Goal: Check status: Check status

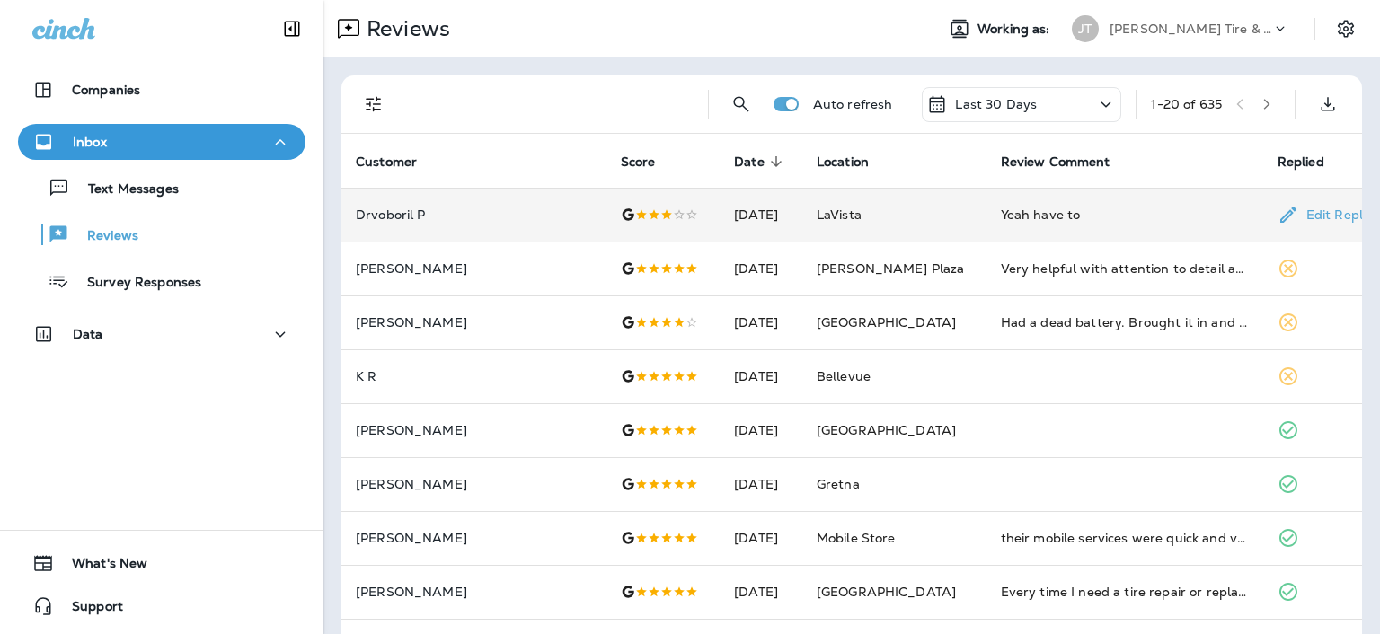
click at [1029, 216] on div "Yeah have to" at bounding box center [1125, 215] width 248 height 18
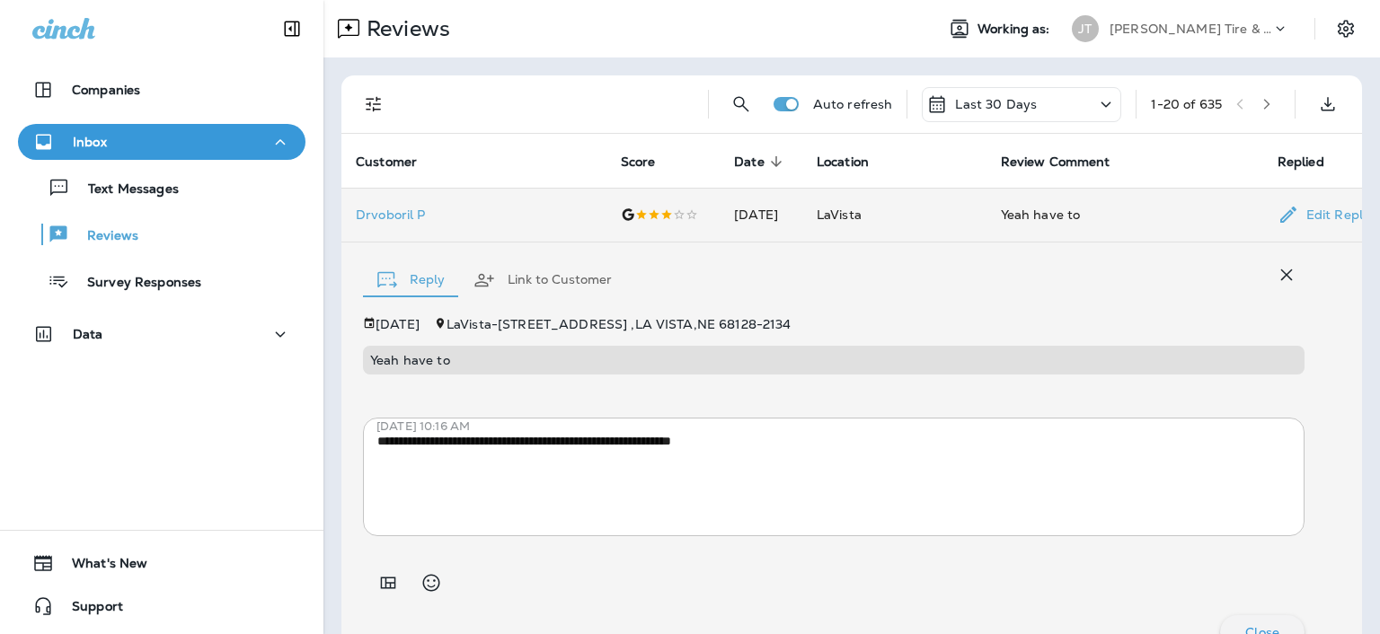
scroll to position [36, 0]
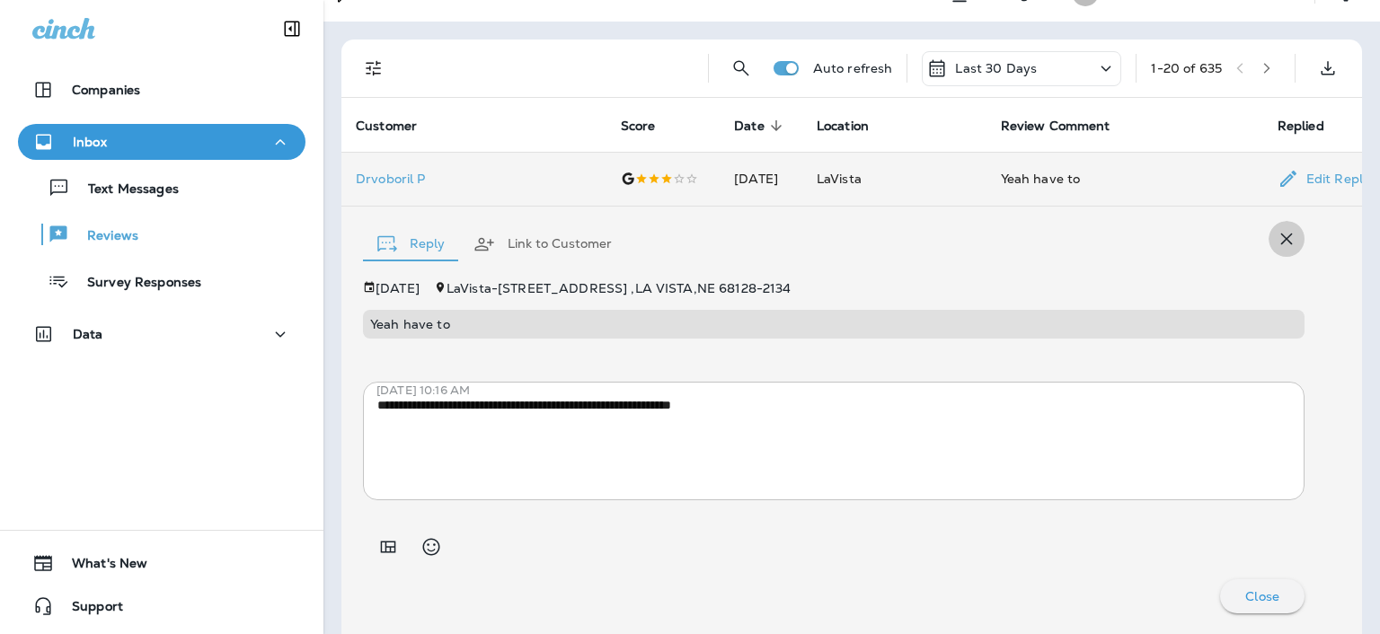
click at [1276, 232] on icon "button" at bounding box center [1287, 239] width 22 height 22
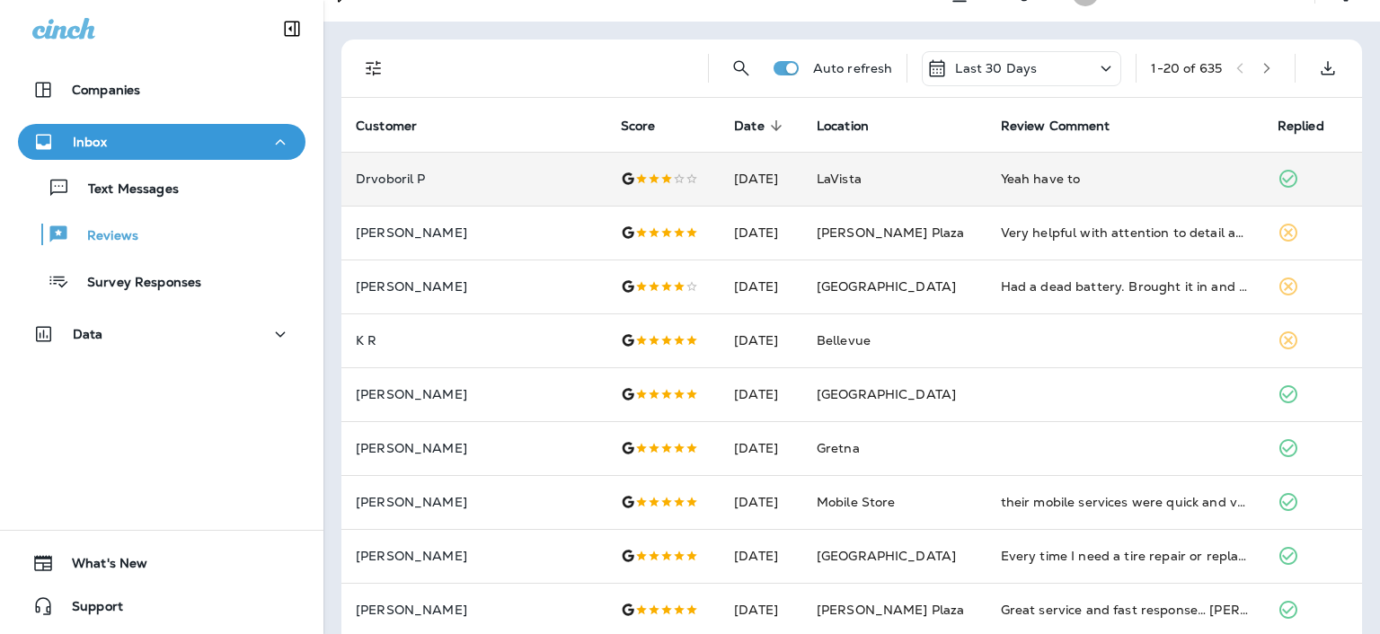
click at [1095, 64] on icon at bounding box center [1106, 69] width 22 height 22
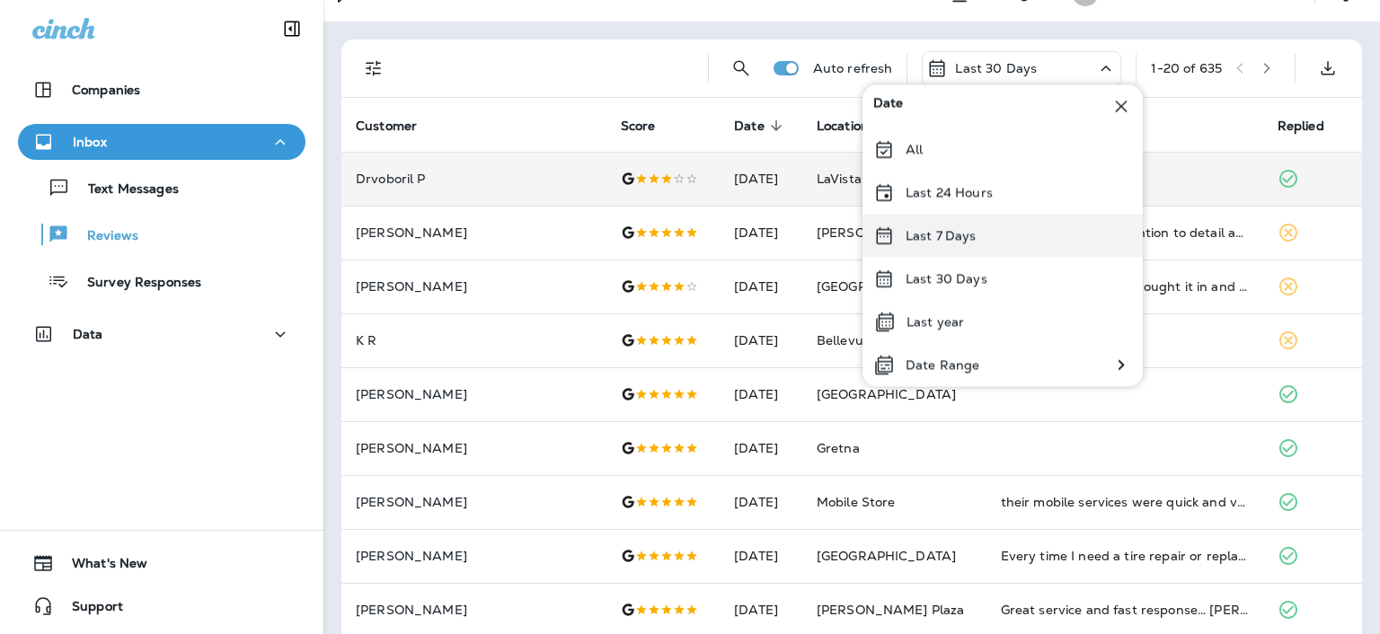
click at [926, 229] on p "Last 7 Days" at bounding box center [941, 235] width 71 height 14
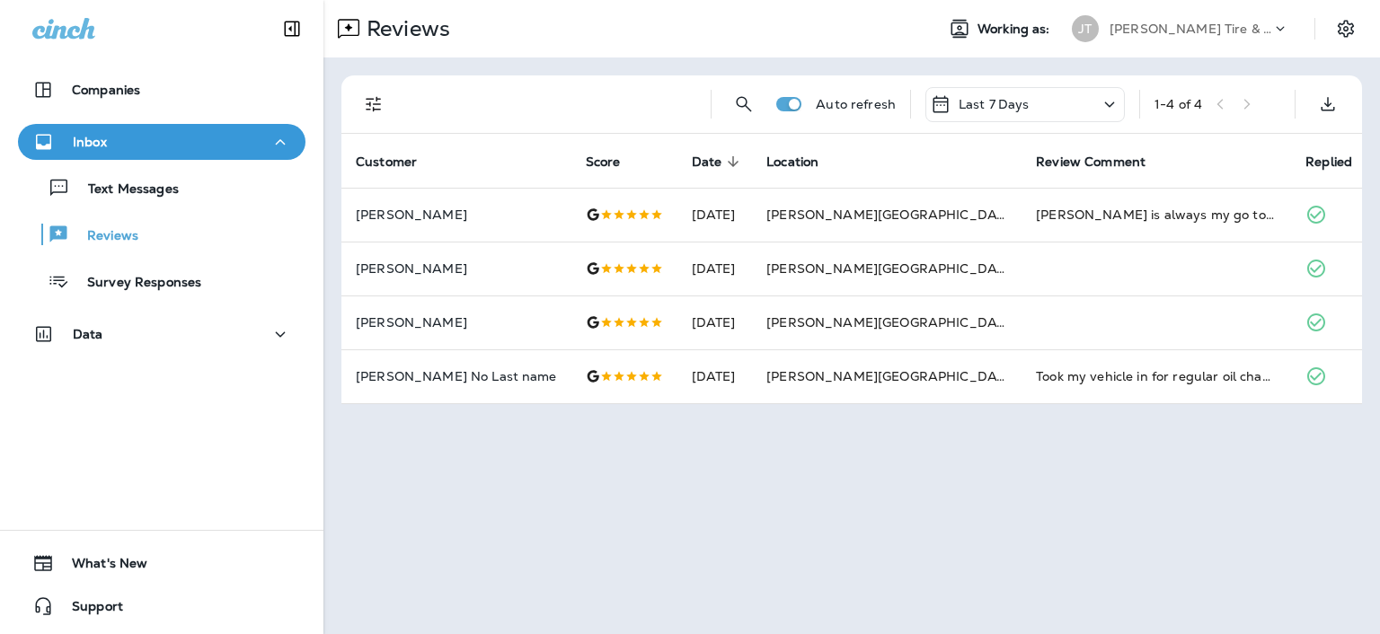
click at [1118, 97] on icon at bounding box center [1110, 104] width 22 height 22
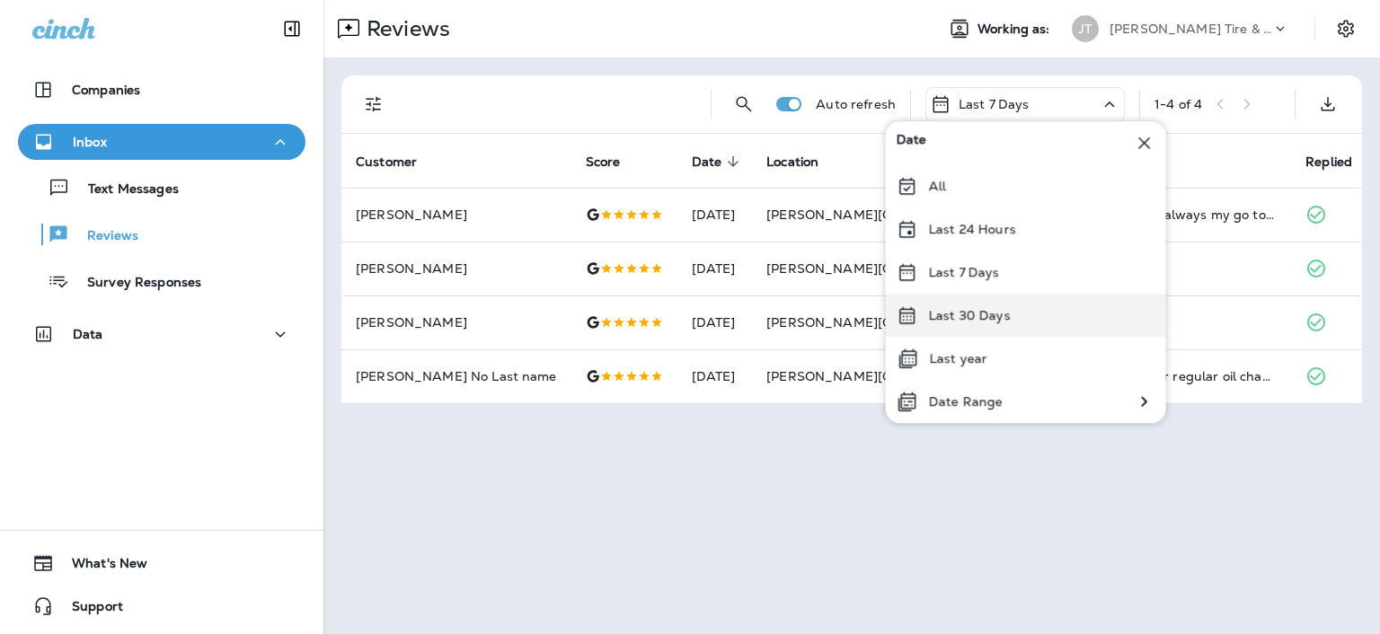
click at [968, 309] on p "Last 30 Days" at bounding box center [970, 315] width 82 height 14
